Goal: Task Accomplishment & Management: Manage account settings

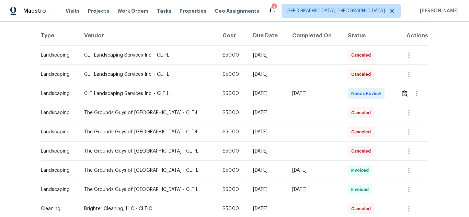
scroll to position [103, 0]
click at [402, 94] on img "button" at bounding box center [405, 93] width 6 height 7
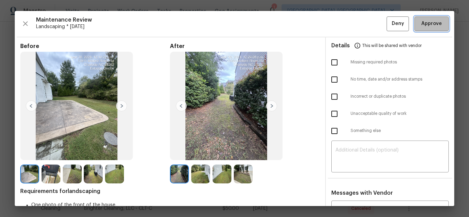
click at [421, 24] on span "Approve" at bounding box center [431, 24] width 21 height 9
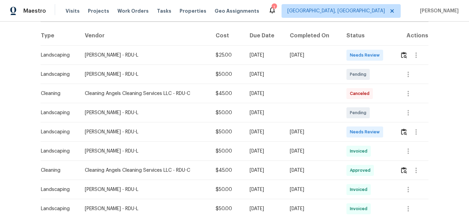
scroll to position [103, 0]
click at [403, 130] on img "button" at bounding box center [404, 131] width 6 height 7
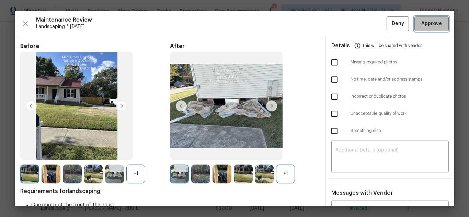
click at [421, 22] on span "Approve" at bounding box center [431, 24] width 21 height 9
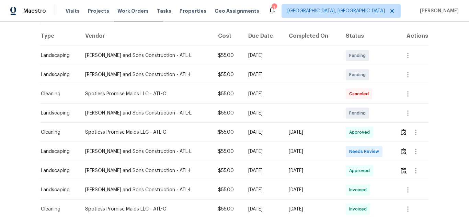
scroll to position [103, 0]
click at [401, 150] on img "button" at bounding box center [404, 151] width 6 height 7
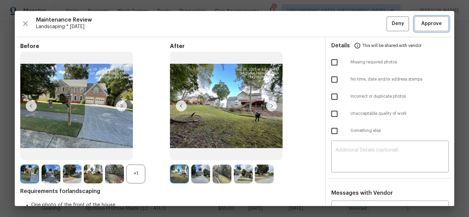
click at [421, 23] on span "Approve" at bounding box center [431, 24] width 21 height 9
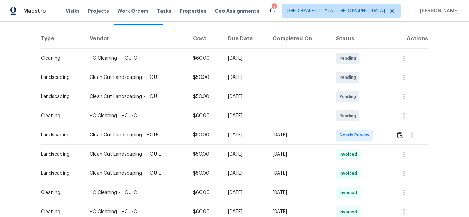
scroll to position [103, 0]
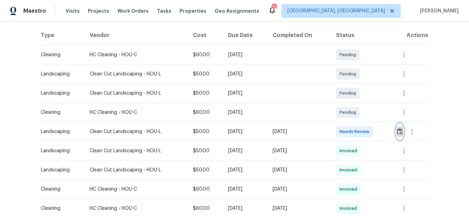
click at [399, 132] on img "button" at bounding box center [400, 131] width 6 height 7
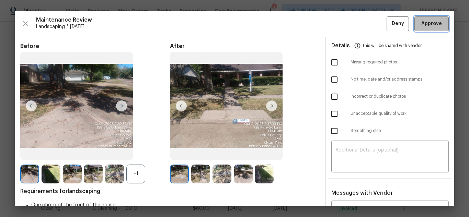
click at [421, 23] on span "Approve" at bounding box center [431, 24] width 21 height 9
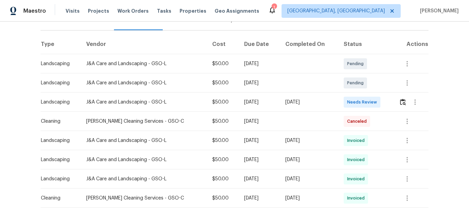
scroll to position [103, 0]
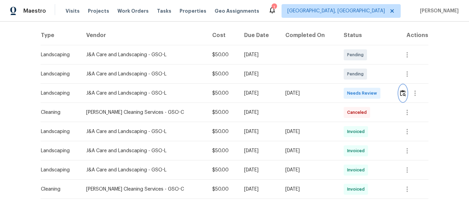
click at [403, 94] on img "button" at bounding box center [403, 93] width 6 height 7
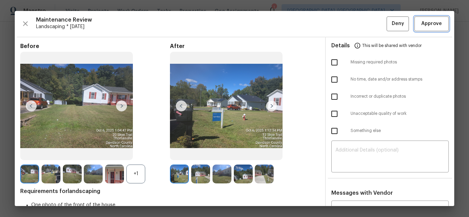
click at [421, 23] on span "Approve" at bounding box center [431, 24] width 21 height 9
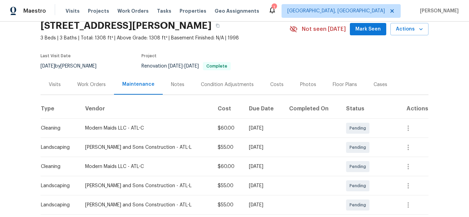
scroll to position [69, 0]
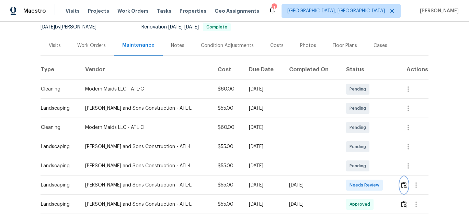
click at [403, 183] on img "button" at bounding box center [404, 185] width 6 height 7
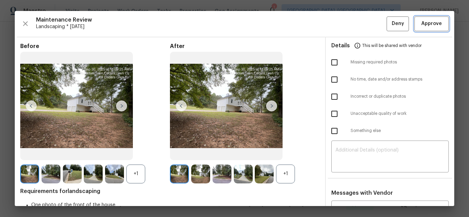
click at [421, 23] on span "Approve" at bounding box center [431, 24] width 21 height 9
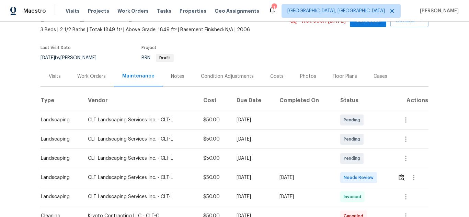
scroll to position [103, 0]
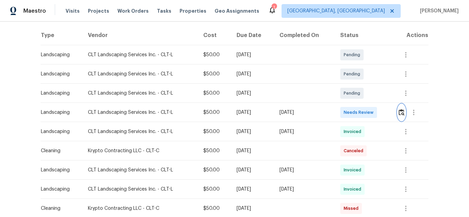
click at [400, 115] on img "button" at bounding box center [402, 112] width 6 height 7
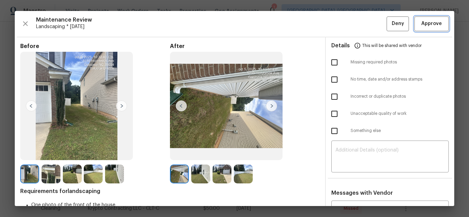
click at [421, 23] on span "Approve" at bounding box center [431, 24] width 21 height 9
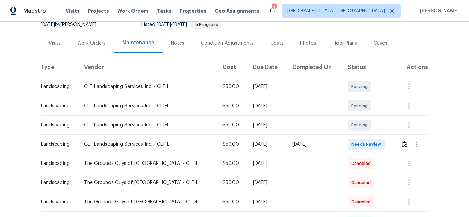
scroll to position [103, 0]
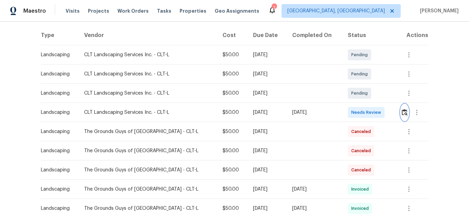
click at [402, 112] on img "button" at bounding box center [405, 112] width 6 height 7
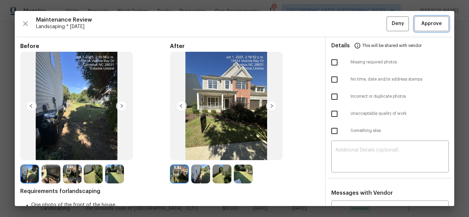
click at [421, 23] on span "Approve" at bounding box center [431, 24] width 21 height 9
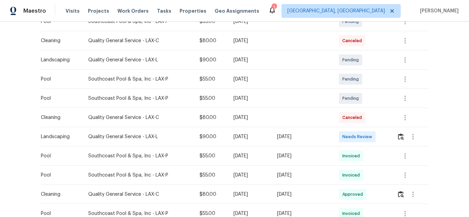
scroll to position [137, 0]
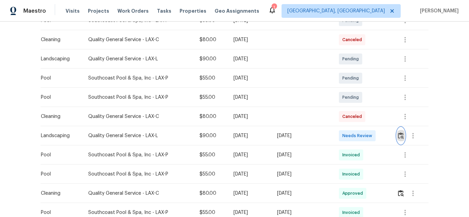
click at [400, 137] on img "button" at bounding box center [401, 135] width 6 height 7
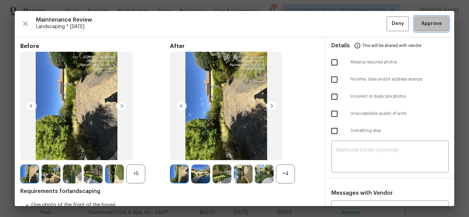
click at [421, 23] on span "Approve" at bounding box center [431, 24] width 21 height 9
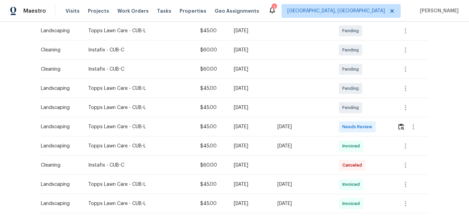
scroll to position [137, 0]
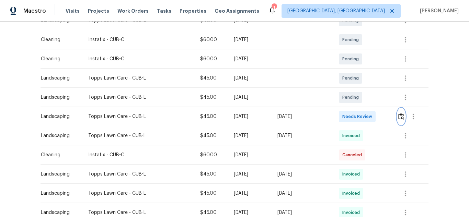
click at [400, 116] on img "button" at bounding box center [401, 116] width 6 height 7
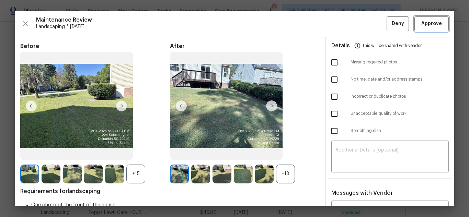
click at [430, 25] on span "Approve" at bounding box center [431, 24] width 21 height 9
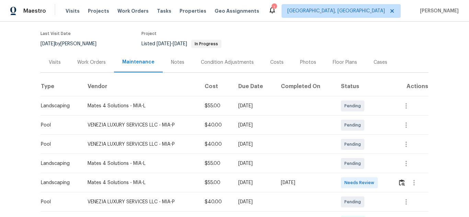
scroll to position [103, 0]
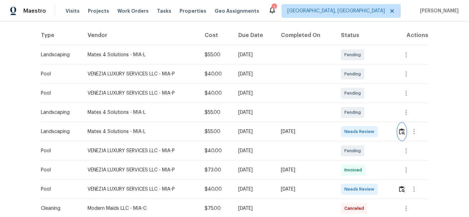
click at [400, 132] on img "button" at bounding box center [402, 131] width 6 height 7
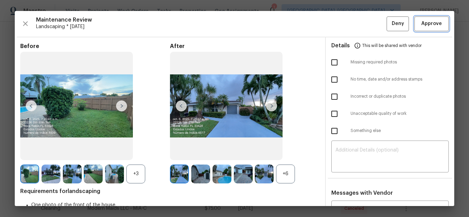
click at [430, 25] on span "Approve" at bounding box center [431, 24] width 21 height 9
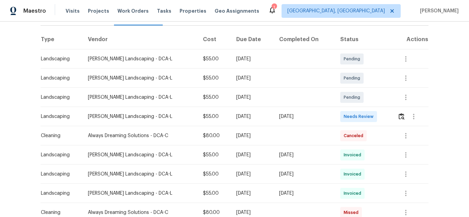
scroll to position [103, 0]
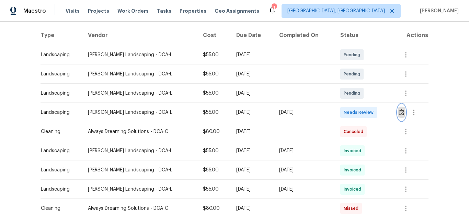
click at [399, 111] on img "button" at bounding box center [402, 112] width 6 height 7
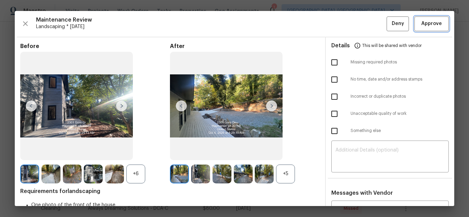
click at [430, 25] on span "Approve" at bounding box center [431, 24] width 21 height 9
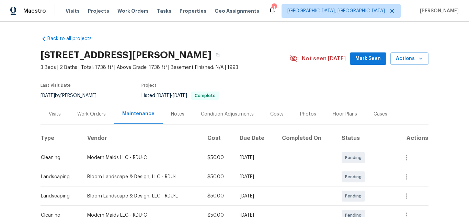
scroll to position [73, 0]
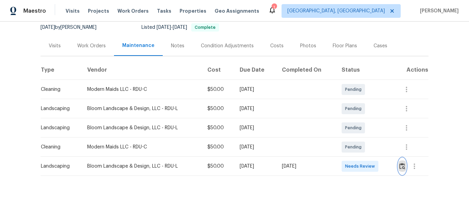
click at [400, 158] on button "button" at bounding box center [402, 166] width 8 height 16
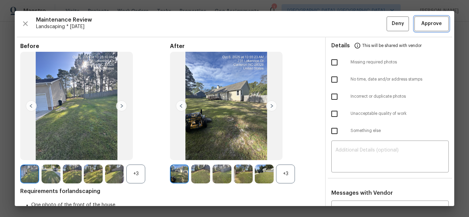
click at [435, 24] on span "Approve" at bounding box center [431, 24] width 21 height 9
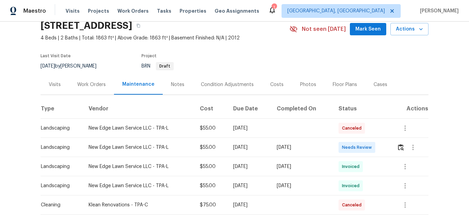
scroll to position [103, 0]
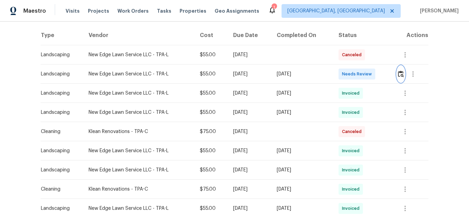
click at [399, 77] on img "button" at bounding box center [401, 74] width 6 height 7
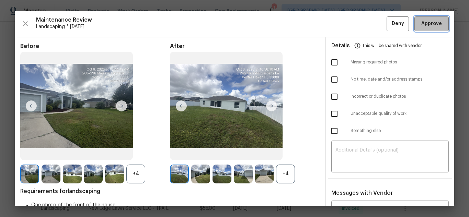
click at [435, 24] on span "Approve" at bounding box center [431, 24] width 21 height 9
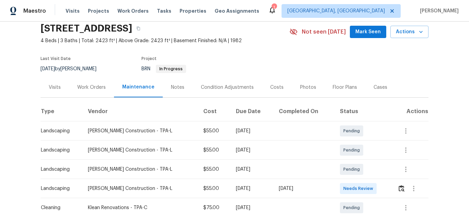
scroll to position [103, 0]
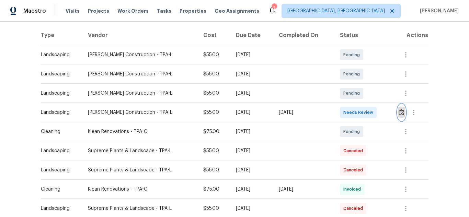
click at [401, 115] on img "button" at bounding box center [402, 112] width 6 height 7
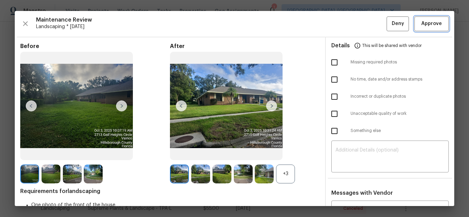
click at [435, 24] on span "Approve" at bounding box center [431, 24] width 21 height 9
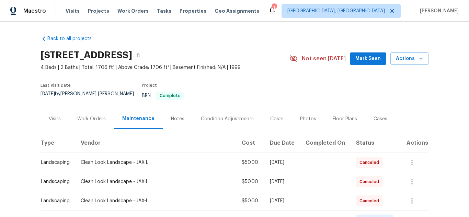
scroll to position [103, 0]
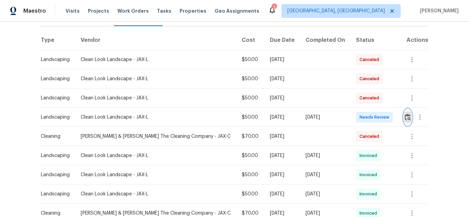
click at [405, 114] on img "button" at bounding box center [408, 117] width 6 height 7
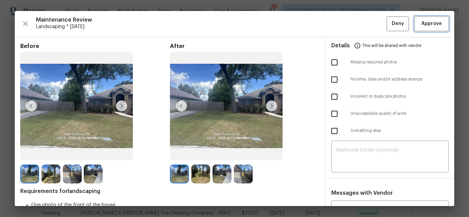
click at [435, 24] on span "Approve" at bounding box center [431, 24] width 21 height 9
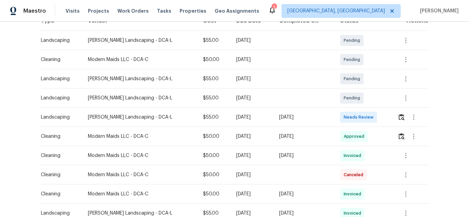
scroll to position [137, 0]
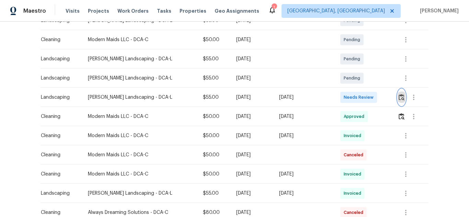
click at [401, 97] on img "button" at bounding box center [402, 97] width 6 height 7
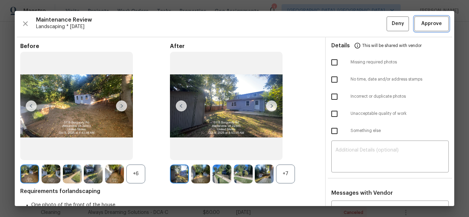
click at [435, 24] on span "Approve" at bounding box center [431, 24] width 21 height 9
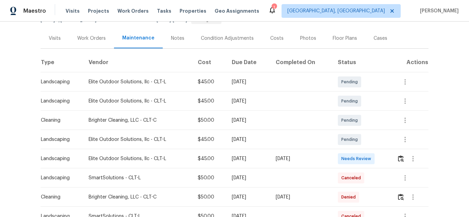
scroll to position [137, 0]
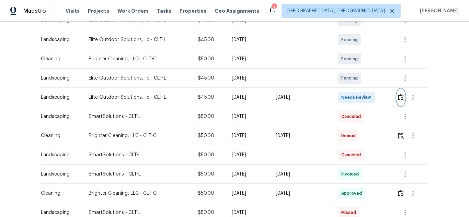
click at [402, 99] on img "button" at bounding box center [401, 97] width 6 height 7
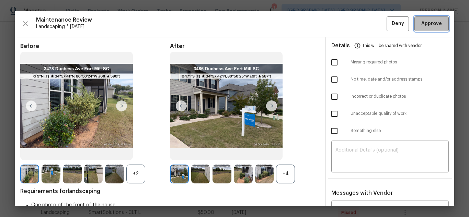
click at [436, 24] on span "Approve" at bounding box center [431, 24] width 23 height 9
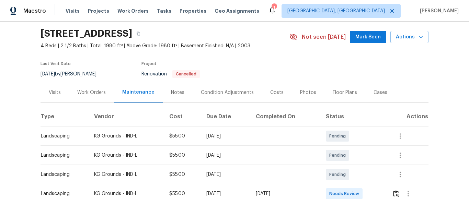
scroll to position [54, 0]
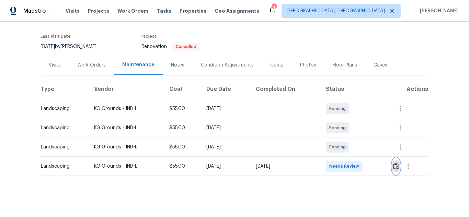
click at [399, 163] on img "button" at bounding box center [396, 166] width 6 height 7
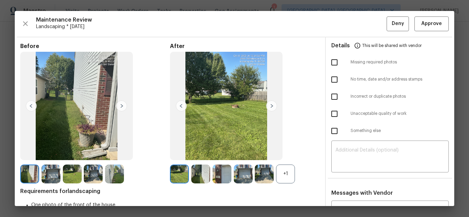
click at [448, 22] on div "Maintenance Review Landscaping * [DATE] Deny Approve Before After +1 Requiremen…" at bounding box center [234, 108] width 439 height 195
click at [436, 24] on span "Approve" at bounding box center [431, 24] width 23 height 9
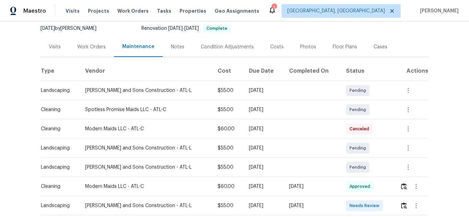
scroll to position [103, 0]
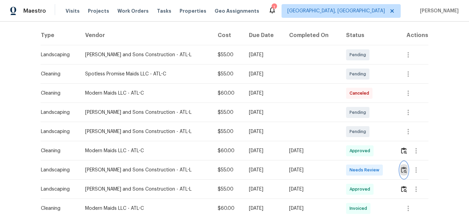
click at [401, 170] on img "button" at bounding box center [404, 170] width 6 height 7
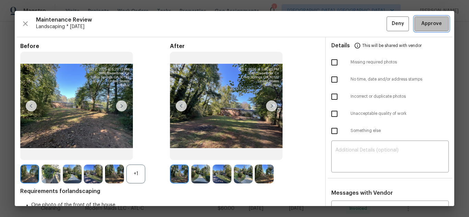
click at [424, 23] on span "Approve" at bounding box center [431, 24] width 21 height 9
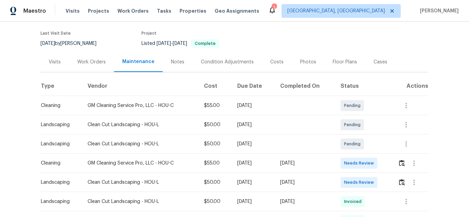
scroll to position [103, 0]
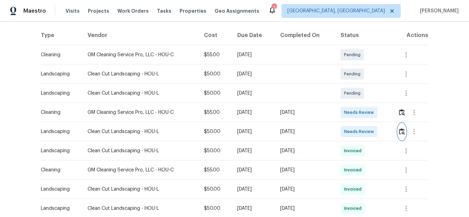
click at [398, 136] on button "button" at bounding box center [402, 132] width 8 height 16
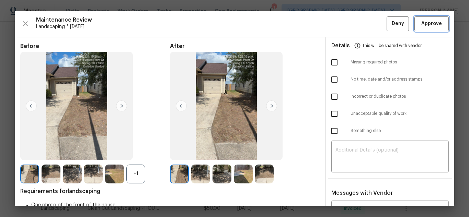
click at [424, 23] on span "Approve" at bounding box center [431, 24] width 21 height 9
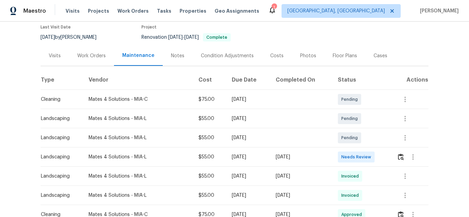
scroll to position [103, 0]
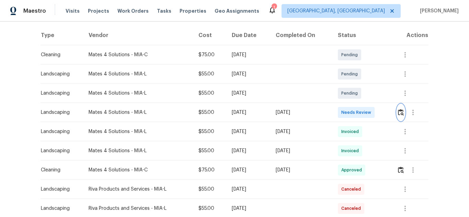
click at [400, 111] on img "button" at bounding box center [401, 112] width 6 height 7
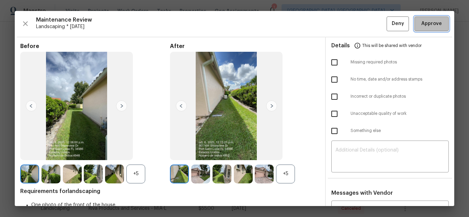
click at [424, 24] on span "Approve" at bounding box center [431, 24] width 21 height 9
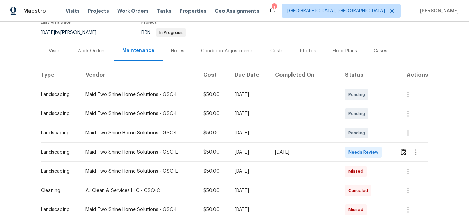
scroll to position [137, 0]
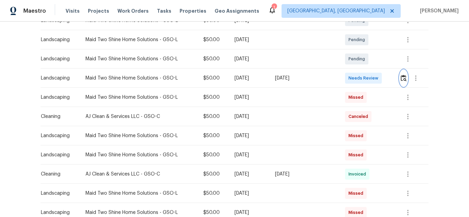
click at [404, 79] on img "button" at bounding box center [404, 78] width 6 height 7
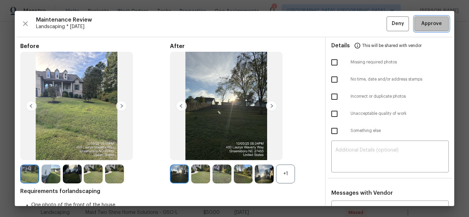
click at [424, 24] on span "Approve" at bounding box center [431, 24] width 21 height 9
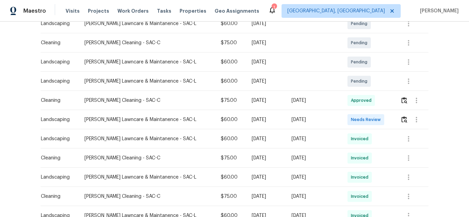
scroll to position [137, 0]
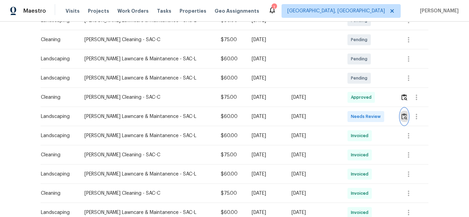
click at [401, 119] on img "button" at bounding box center [404, 116] width 6 height 7
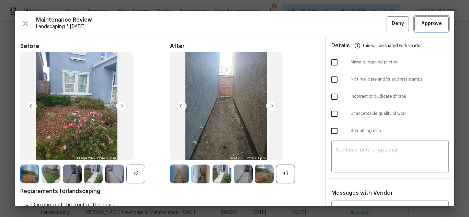
drag, startPoint x: 428, startPoint y: 28, endPoint x: 428, endPoint y: 33, distance: 5.1
click at [428, 33] on div "Maintenance Review Landscaping * [DATE] Deny Approve Before +3 After +3 Require…" at bounding box center [234, 108] width 439 height 195
click at [424, 24] on span "Approve" at bounding box center [431, 24] width 21 height 9
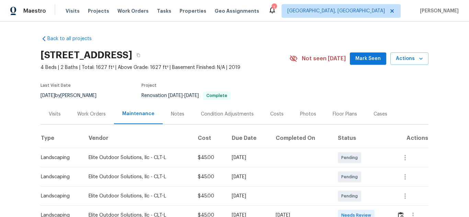
scroll to position [69, 0]
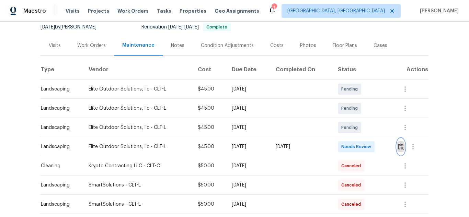
click at [398, 148] on img "button" at bounding box center [401, 146] width 6 height 7
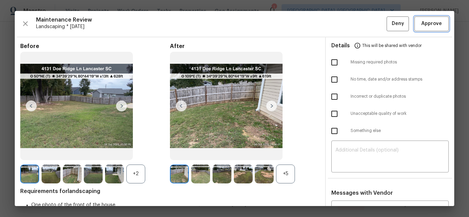
click at [428, 28] on span "Approve" at bounding box center [431, 24] width 21 height 9
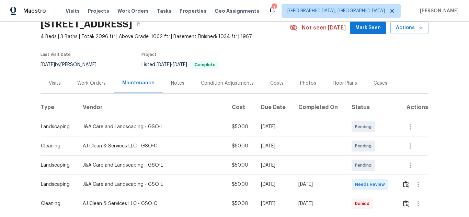
scroll to position [137, 0]
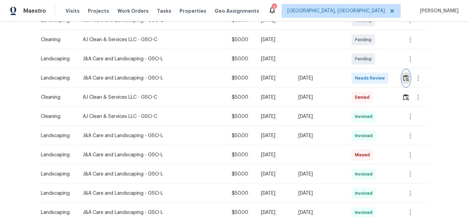
click at [404, 77] on img "button" at bounding box center [406, 78] width 6 height 7
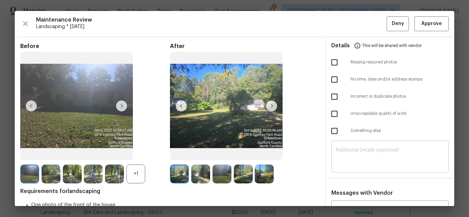
click at [355, 154] on textarea at bounding box center [389, 157] width 109 height 19
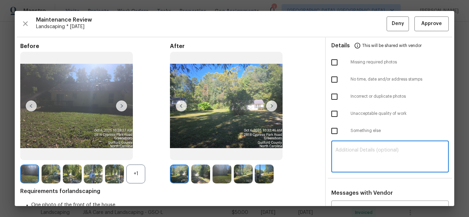
paste textarea "Maintenance Audit Team: Hello! Unfortunately, this landscaping visit completed …"
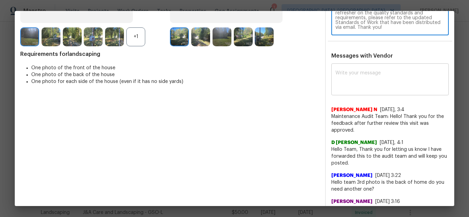
type textarea "Maintenance Audit Team: Hello! Unfortunately, this landscaping visit completed …"
click at [369, 69] on div "x ​" at bounding box center [389, 80] width 117 height 30
paste textarea "Maintenance Audit Team: Hello! Unfortunately, this landscaping visit completed …"
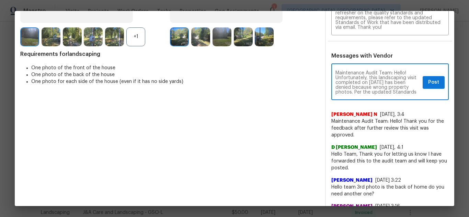
scroll to position [14, 0]
type textarea "Maintenance Audit Team: Hello! Unfortunately, this landscaping visit completed …"
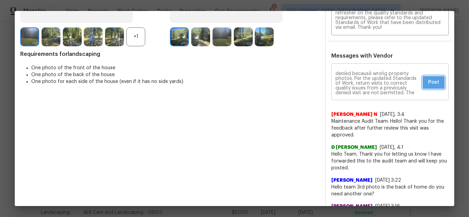
click at [423, 77] on button "Post" at bounding box center [434, 82] width 22 height 13
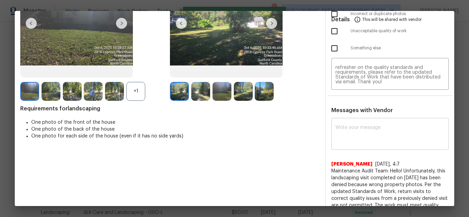
scroll to position [34, 0]
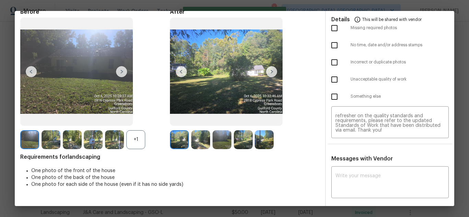
click at [327, 64] on input "checkbox" at bounding box center [334, 62] width 14 height 14
checkbox input "true"
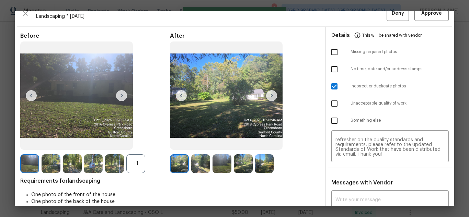
scroll to position [0, 0]
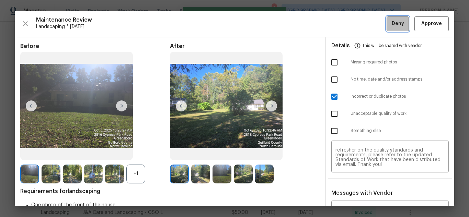
click at [392, 27] on span "Deny" at bounding box center [398, 24] width 12 height 9
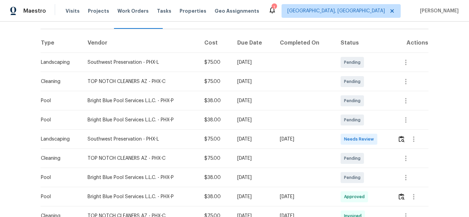
scroll to position [103, 0]
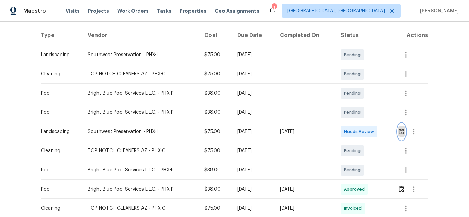
click at [402, 130] on img "button" at bounding box center [402, 131] width 6 height 7
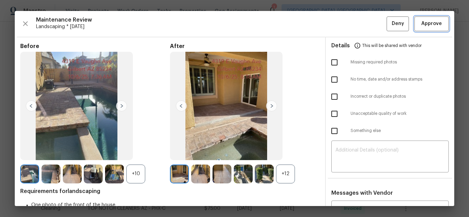
click at [428, 28] on span "Approve" at bounding box center [431, 24] width 21 height 9
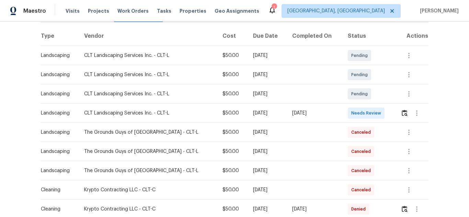
scroll to position [103, 0]
click at [403, 111] on img "button" at bounding box center [405, 112] width 6 height 7
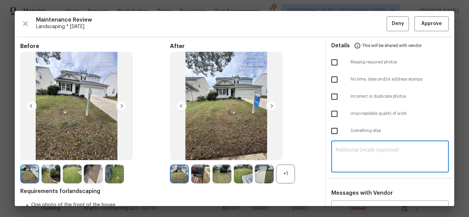
click at [369, 151] on textarea at bounding box center [389, 157] width 109 height 19
paste textarea "Maintenance Audit Team: Hello! Unfortunately, this landscaping visit completed …"
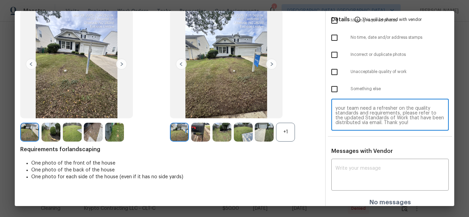
scroll to position [47, 0]
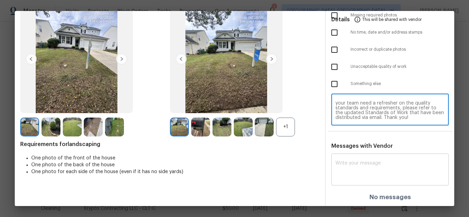
type textarea "Maintenance Audit Team: Hello! Unfortunately, this landscaping visit completed …"
click at [358, 178] on textarea at bounding box center [389, 170] width 109 height 19
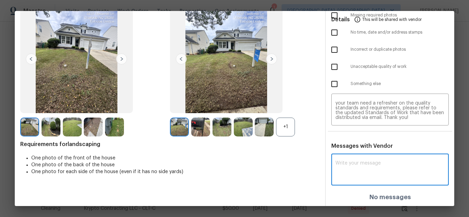
paste textarea "Maintenance Audit Team: Hello! Unfortunately, this landscaping visit completed …"
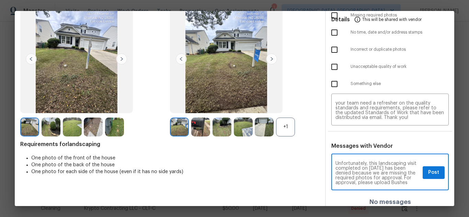
scroll to position [0, 0]
type textarea "Maintenance Audit Team: Hello! Unfortunately, this landscaping visit completed …"
click at [430, 173] on span "Post" at bounding box center [433, 173] width 11 height 9
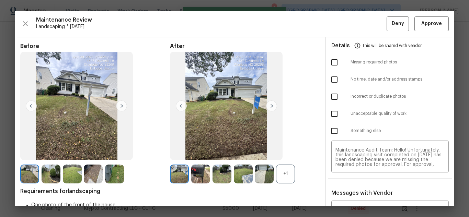
click at [331, 65] on input "checkbox" at bounding box center [334, 62] width 14 height 14
click at [328, 62] on input "checkbox" at bounding box center [334, 62] width 14 height 14
checkbox input "false"
click at [330, 114] on input "checkbox" at bounding box center [334, 114] width 14 height 14
checkbox input "true"
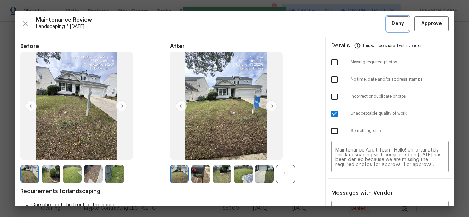
click at [392, 25] on span "Deny" at bounding box center [398, 24] width 12 height 9
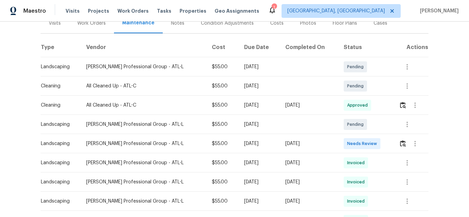
scroll to position [103, 0]
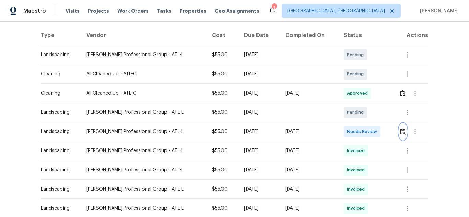
click at [400, 134] on img "button" at bounding box center [403, 131] width 6 height 7
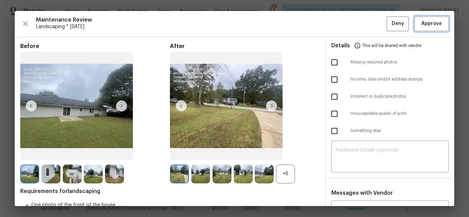
click at [429, 28] on span "Approve" at bounding box center [431, 24] width 21 height 9
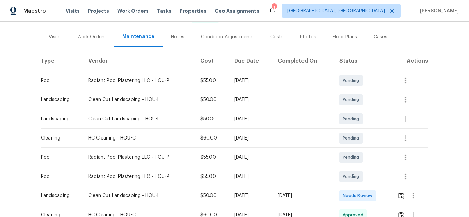
scroll to position [103, 0]
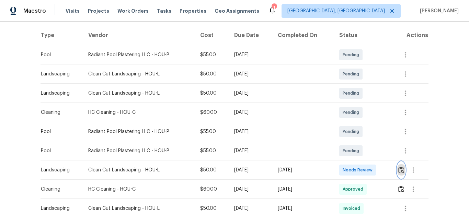
click at [401, 169] on img "button" at bounding box center [401, 170] width 6 height 7
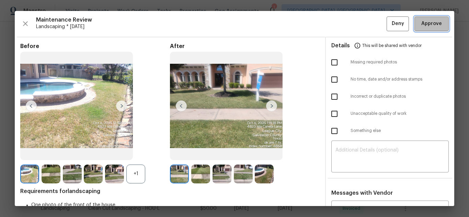
click at [431, 23] on span "Approve" at bounding box center [431, 24] width 21 height 9
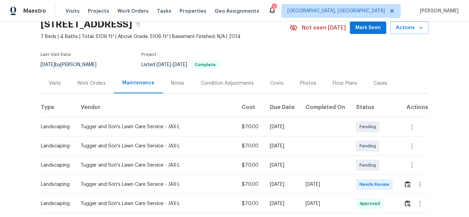
scroll to position [103, 0]
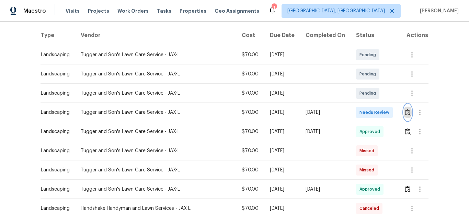
click at [405, 114] on img "button" at bounding box center [408, 112] width 6 height 7
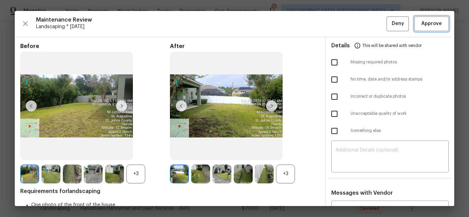
click at [431, 23] on span "Approve" at bounding box center [431, 24] width 21 height 9
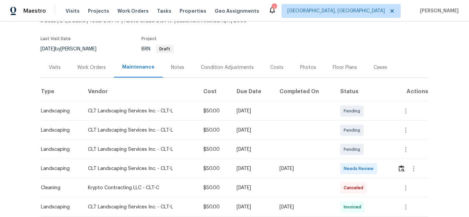
scroll to position [103, 0]
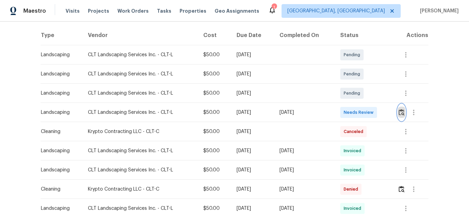
click at [404, 111] on button "button" at bounding box center [401, 112] width 8 height 16
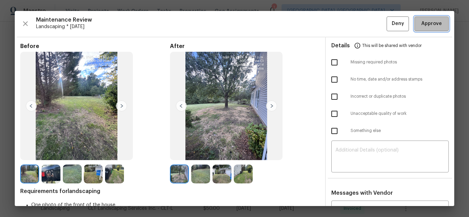
click at [431, 23] on span "Approve" at bounding box center [431, 24] width 21 height 9
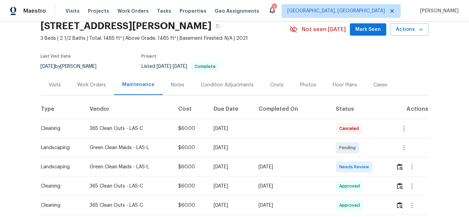
scroll to position [103, 0]
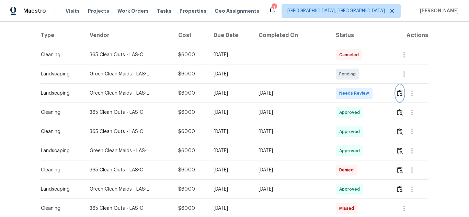
click at [398, 92] on img "button" at bounding box center [400, 93] width 6 height 7
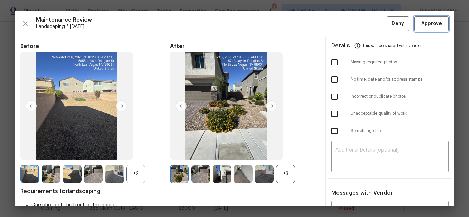
click at [431, 23] on span "Approve" at bounding box center [431, 24] width 21 height 9
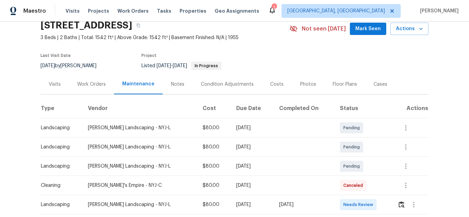
scroll to position [69, 0]
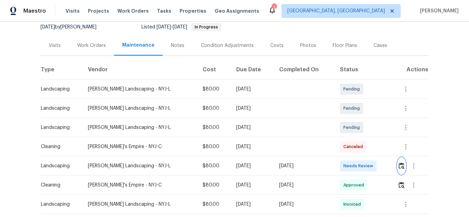
click at [403, 165] on img "button" at bounding box center [402, 166] width 6 height 7
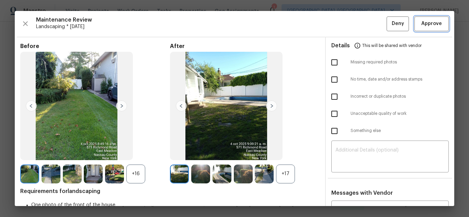
click at [434, 22] on span "Approve" at bounding box center [431, 24] width 21 height 9
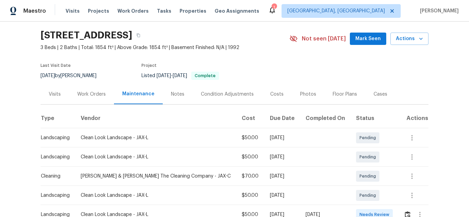
scroll to position [103, 0]
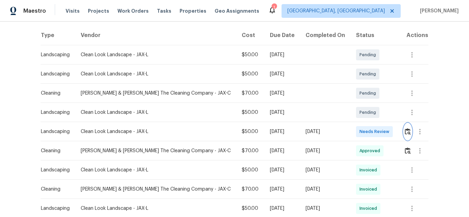
click at [405, 130] on img "button" at bounding box center [408, 131] width 6 height 7
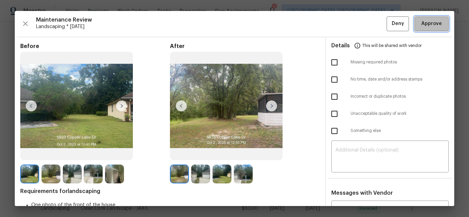
click at [434, 22] on span "Approve" at bounding box center [431, 24] width 21 height 9
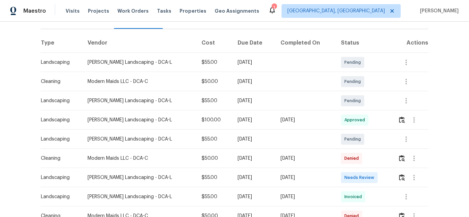
scroll to position [103, 0]
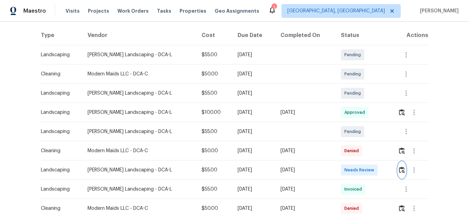
click at [399, 171] on img "button" at bounding box center [402, 170] width 6 height 7
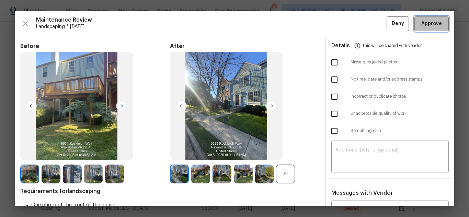
click at [434, 22] on span "Approve" at bounding box center [431, 24] width 21 height 9
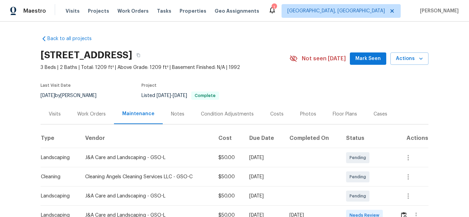
scroll to position [103, 0]
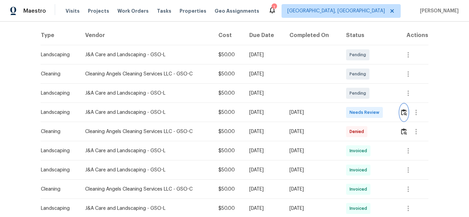
click at [400, 110] on button "button" at bounding box center [404, 112] width 8 height 16
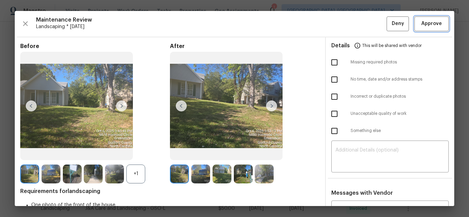
click at [436, 21] on span "Approve" at bounding box center [431, 24] width 23 height 9
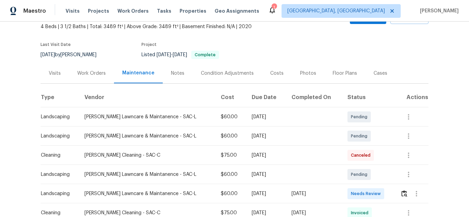
scroll to position [137, 0]
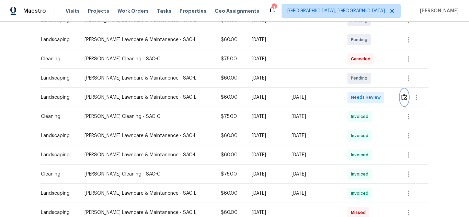
click at [400, 97] on button "button" at bounding box center [404, 97] width 8 height 16
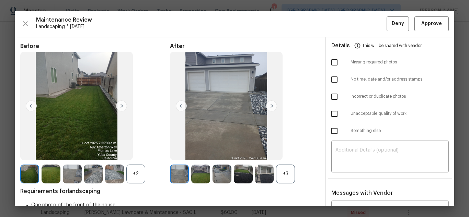
click at [443, 20] on div "Maintenance Review Landscaping * Mon, Sep 29 Deny Approve Before +2 After +3 Re…" at bounding box center [234, 108] width 439 height 195
click at [438, 20] on span "Approve" at bounding box center [431, 24] width 23 height 9
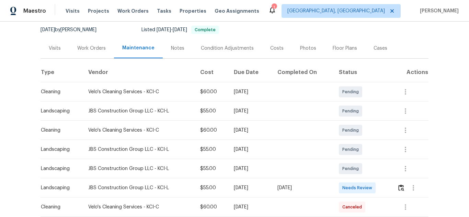
scroll to position [69, 0]
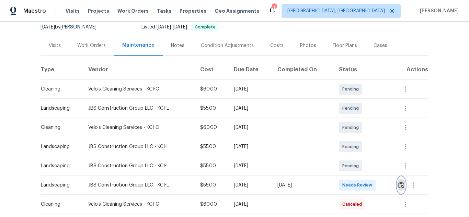
click at [398, 184] on img "button" at bounding box center [401, 185] width 6 height 7
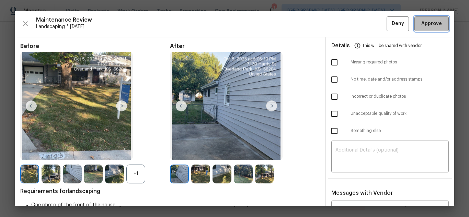
click at [424, 24] on span "Approve" at bounding box center [431, 24] width 21 height 9
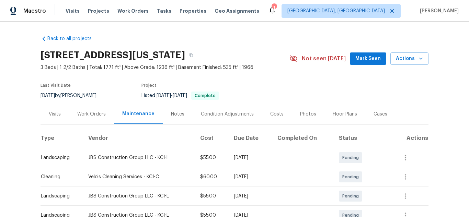
scroll to position [137, 0]
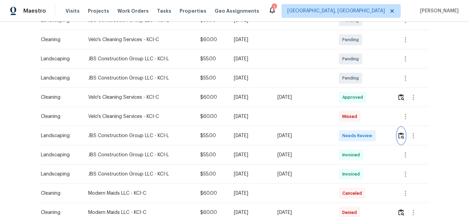
click at [402, 136] on img "button" at bounding box center [401, 135] width 6 height 7
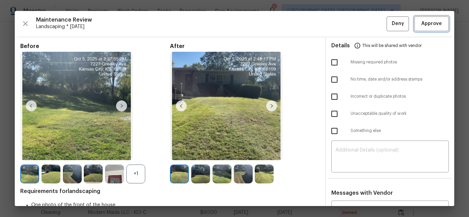
click at [421, 24] on span "Approve" at bounding box center [431, 24] width 21 height 9
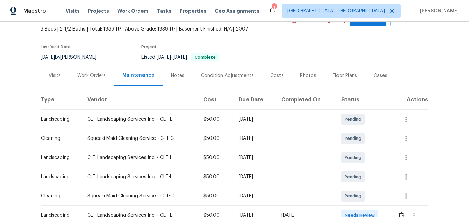
scroll to position [137, 0]
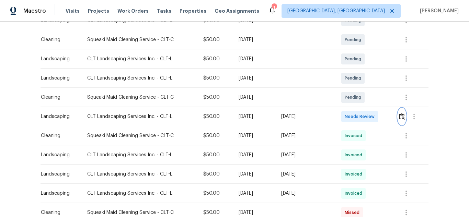
click at [399, 118] on img "button" at bounding box center [402, 116] width 6 height 7
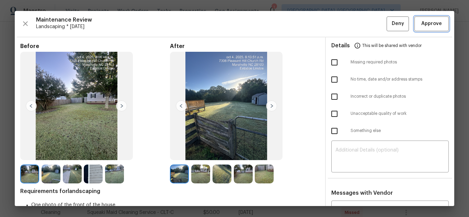
click at [421, 24] on span "Approve" at bounding box center [431, 24] width 21 height 9
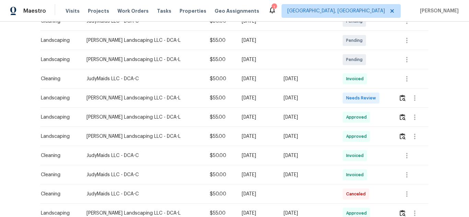
scroll to position [172, 0]
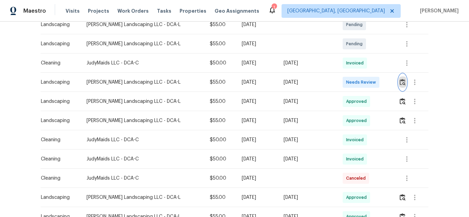
click at [400, 82] on img "button" at bounding box center [403, 82] width 6 height 7
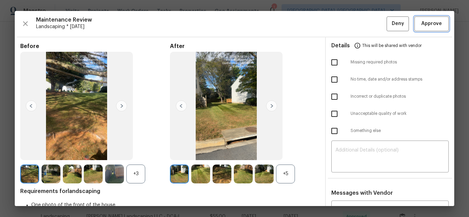
click at [421, 24] on span "Approve" at bounding box center [431, 24] width 21 height 9
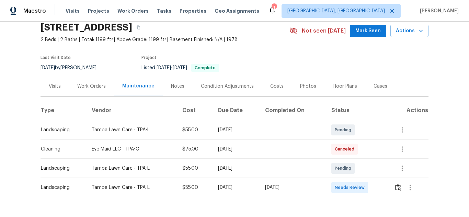
scroll to position [54, 0]
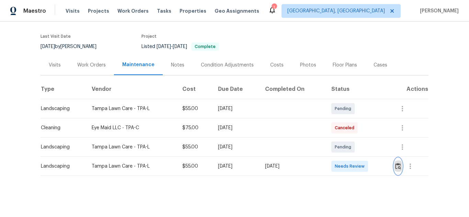
click at [395, 163] on img "button" at bounding box center [398, 166] width 6 height 7
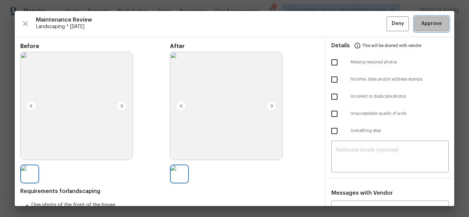
click at [421, 25] on span "Approve" at bounding box center [431, 24] width 21 height 9
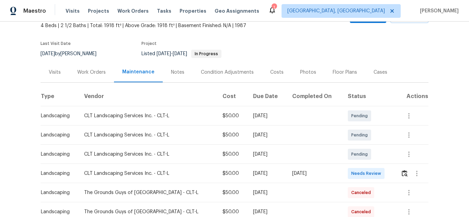
scroll to position [137, 0]
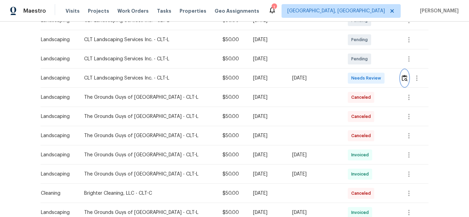
click at [402, 77] on img "button" at bounding box center [405, 78] width 6 height 7
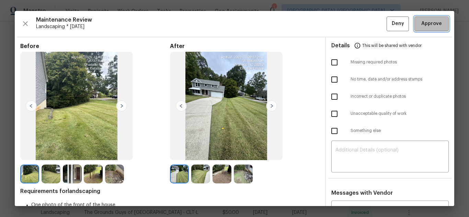
click at [421, 25] on span "Approve" at bounding box center [431, 24] width 21 height 9
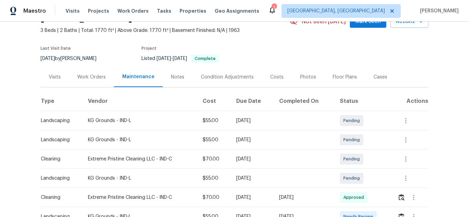
scroll to position [137, 0]
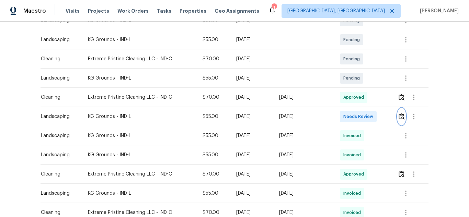
click at [400, 117] on img "button" at bounding box center [402, 116] width 6 height 7
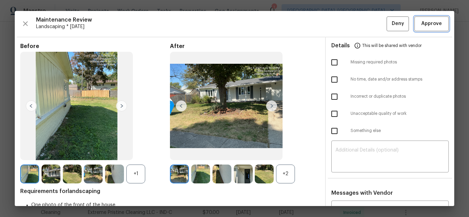
click at [421, 25] on span "Approve" at bounding box center [431, 24] width 21 height 9
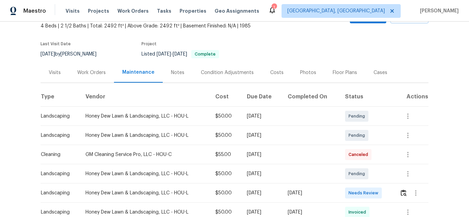
scroll to position [137, 0]
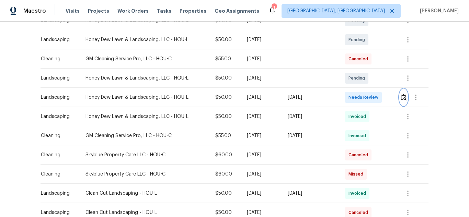
click at [402, 97] on img "button" at bounding box center [404, 97] width 6 height 7
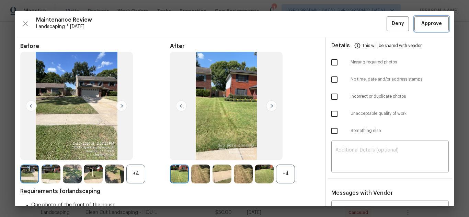
click at [421, 25] on span "Approve" at bounding box center [431, 24] width 21 height 9
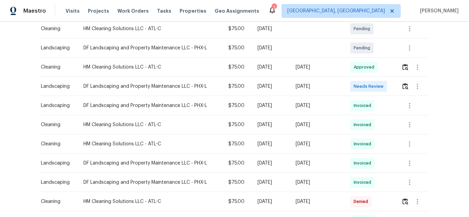
scroll to position [137, 0]
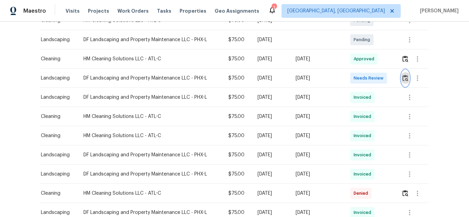
click at [401, 78] on button "button" at bounding box center [405, 78] width 8 height 16
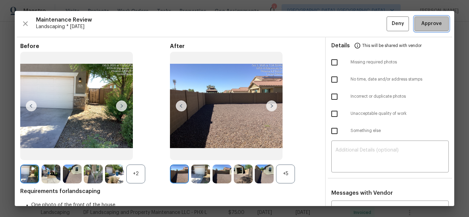
click at [421, 25] on span "Approve" at bounding box center [431, 24] width 21 height 9
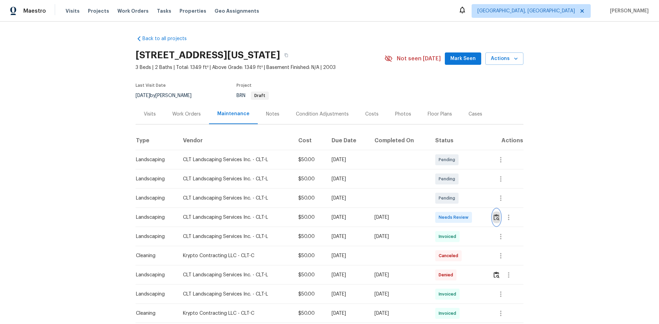
click at [494, 214] on img "button" at bounding box center [497, 217] width 6 height 7
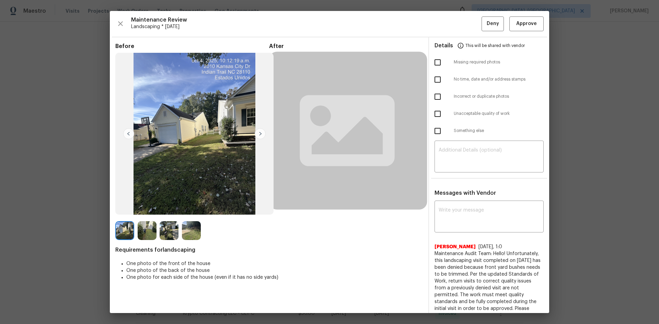
click at [289, 219] on div "After" at bounding box center [346, 142] width 154 height 198
click at [311, 226] on div "After" at bounding box center [346, 142] width 154 height 198
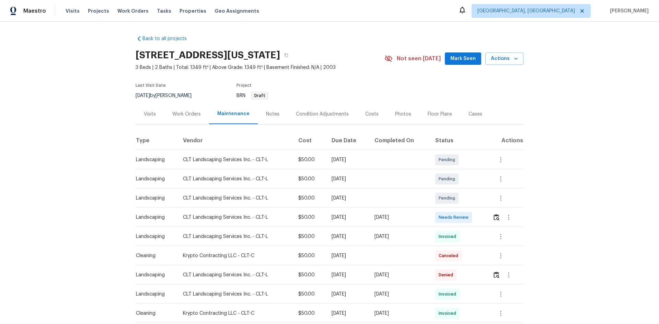
scroll to position [69, 0]
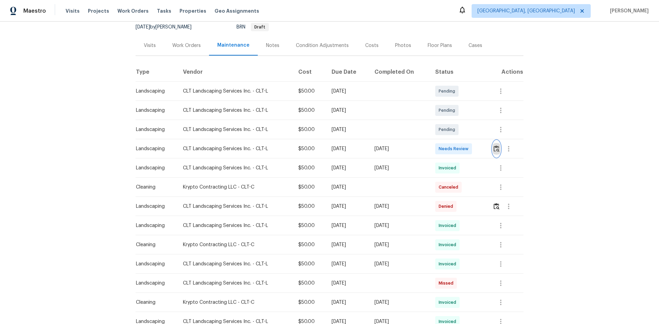
click at [497, 147] on img "button" at bounding box center [497, 149] width 6 height 7
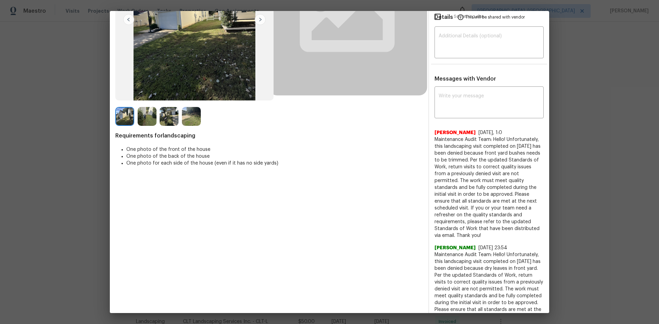
scroll to position [0, 0]
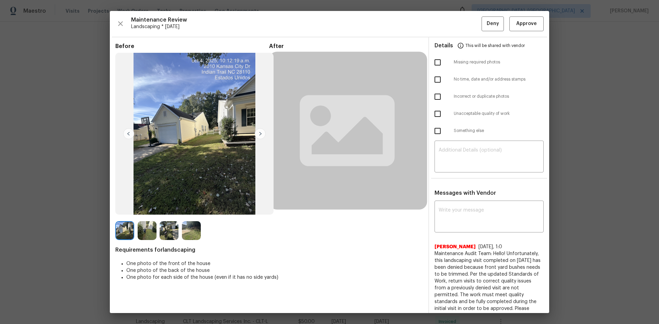
drag, startPoint x: 300, startPoint y: 128, endPoint x: 377, endPoint y: 92, distance: 84.9
drag, startPoint x: 377, startPoint y: 92, endPoint x: 357, endPoint y: 93, distance: 20.3
click at [357, 93] on rect at bounding box center [348, 130] width 158 height 158
click at [347, 150] on rect at bounding box center [348, 130] width 158 height 158
click at [176, 91] on img at bounding box center [194, 134] width 158 height 162
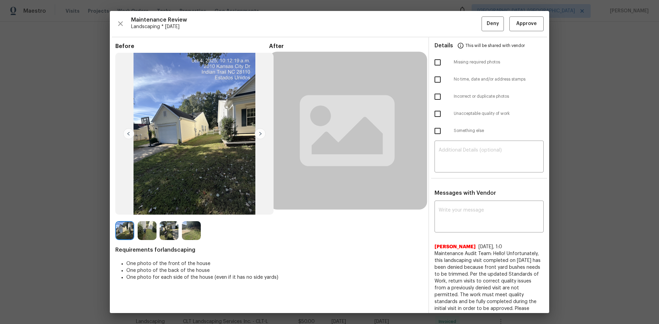
click at [145, 229] on img at bounding box center [147, 230] width 19 height 19
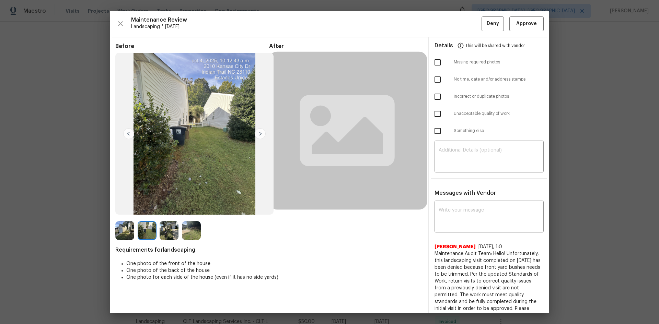
click at [172, 232] on img at bounding box center [169, 230] width 19 height 19
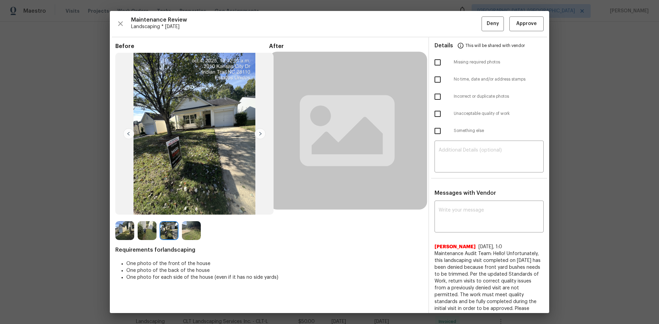
click at [189, 234] on img at bounding box center [191, 230] width 19 height 19
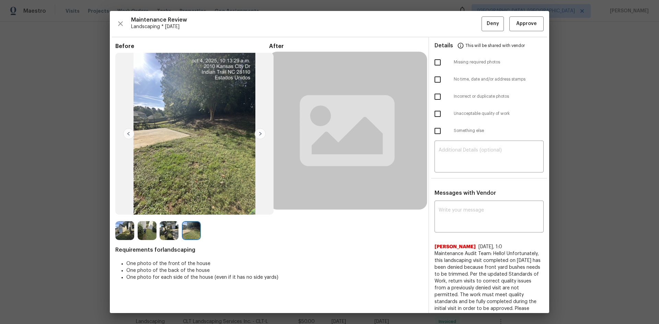
click at [297, 232] on div "After" at bounding box center [346, 142] width 154 height 198
click at [311, 230] on div "After" at bounding box center [346, 142] width 154 height 198
